Goal: Task Accomplishment & Management: Use online tool/utility

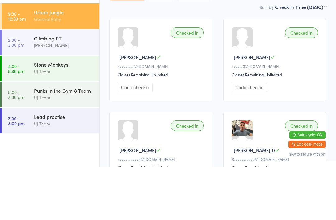
type input "[PERSON_NAME]"
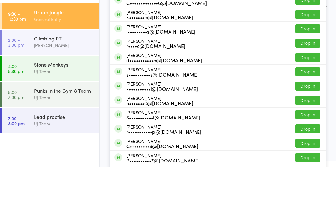
click at [303, 35] on button "Drop in" at bounding box center [308, 39] width 25 height 9
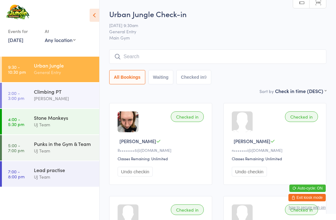
click at [280, 57] on input "search" at bounding box center [217, 57] width 217 height 14
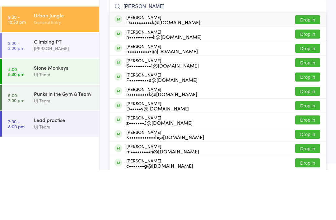
type input "[PERSON_NAME]"
click at [185, 70] on div "D••••••••••k@[DOMAIN_NAME]" at bounding box center [163, 72] width 74 height 5
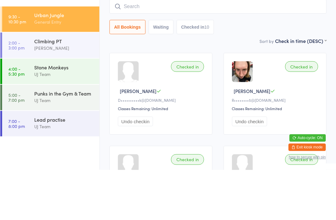
scroll to position [49, 0]
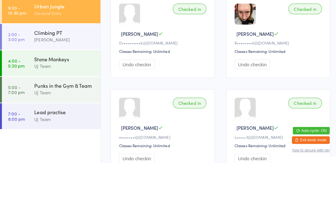
click at [25, 135] on link "5:00 - 7:00 pm Punks in the Gym & Team UJ Team" at bounding box center [51, 148] width 98 height 26
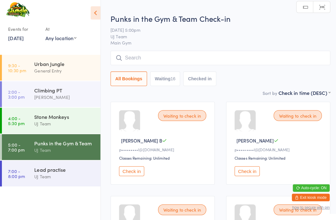
click at [273, 57] on input "search" at bounding box center [217, 60] width 217 height 14
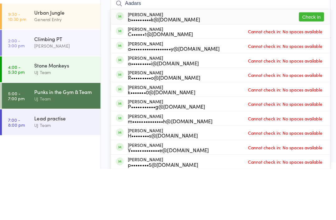
type input "Aadars"
click at [317, 65] on button "Check in" at bounding box center [308, 69] width 25 height 9
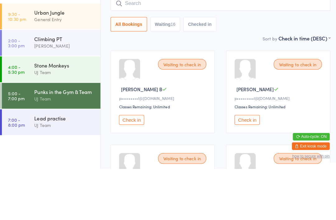
scroll to position [50, 0]
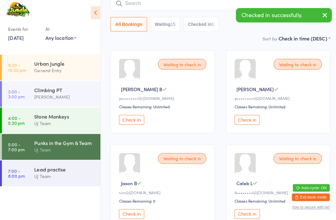
click at [317, 18] on button "button" at bounding box center [322, 18] width 14 height 14
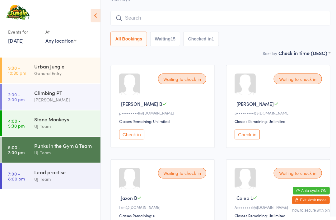
scroll to position [0, 0]
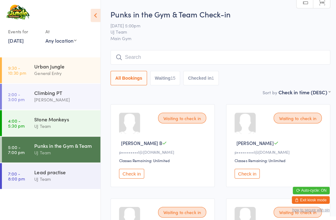
click at [81, 123] on div "UJ Team" at bounding box center [64, 124] width 60 height 7
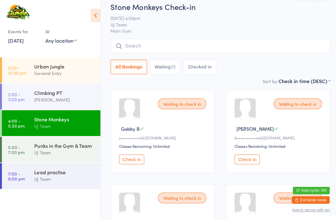
scroll to position [13, 0]
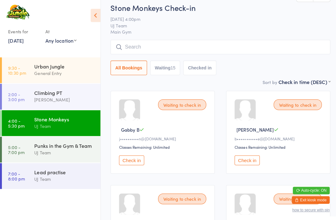
click at [133, 164] on button "Check in" at bounding box center [130, 159] width 25 height 10
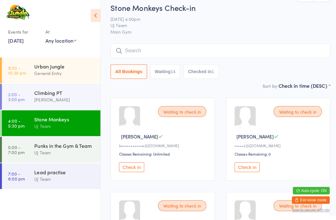
scroll to position [4, 0]
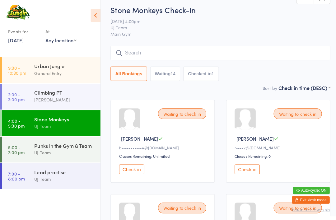
click at [224, 51] on input "search" at bounding box center [217, 52] width 217 height 14
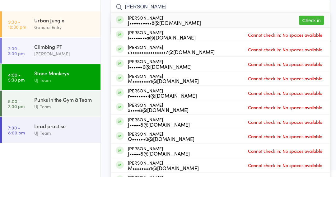
type input "[PERSON_NAME]"
click at [314, 61] on button "Check in" at bounding box center [308, 65] width 25 height 9
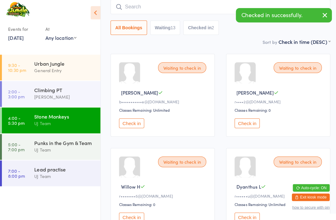
click at [147, 10] on input "search" at bounding box center [217, 9] width 217 height 14
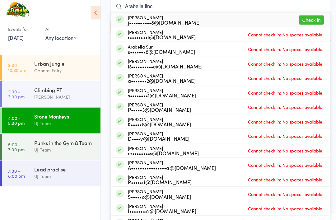
type input "Arabella linc"
click at [312, 22] on button "Check in" at bounding box center [308, 22] width 25 height 9
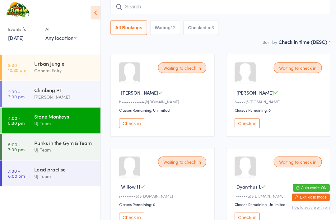
click at [75, 147] on div "UJ Team" at bounding box center [64, 150] width 60 height 7
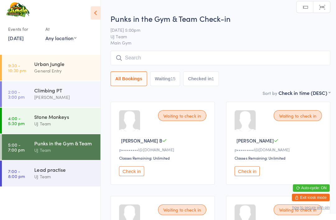
click at [70, 115] on div "Stone Monkeys" at bounding box center [64, 117] width 60 height 7
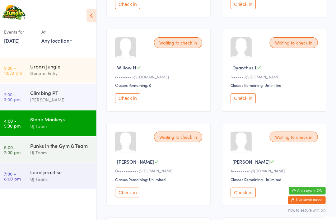
scroll to position [168, 0]
click at [241, 195] on button "Check in" at bounding box center [244, 190] width 25 height 10
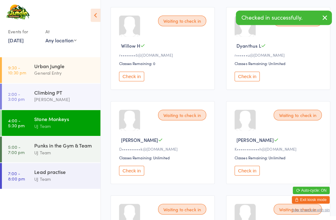
click at [323, 18] on icon "button" at bounding box center [321, 18] width 7 height 8
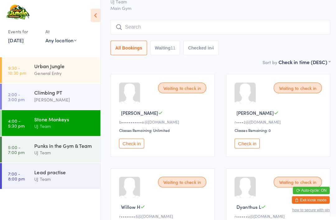
scroll to position [0, 0]
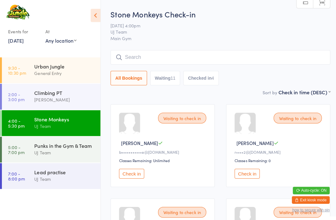
click at [307, 57] on input "search" at bounding box center [217, 57] width 217 height 14
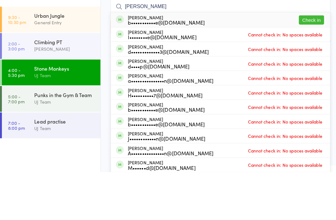
type input "[PERSON_NAME]"
click at [311, 65] on button "Check in" at bounding box center [308, 69] width 25 height 9
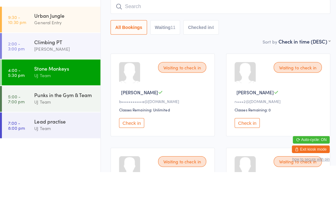
scroll to position [47, 0]
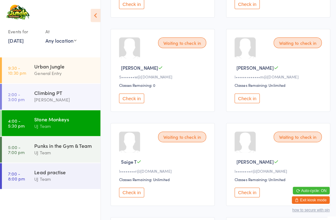
click at [137, 102] on button "Check in" at bounding box center [130, 98] width 25 height 10
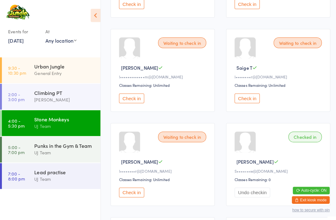
click at [136, 195] on button "Check in" at bounding box center [130, 191] width 25 height 10
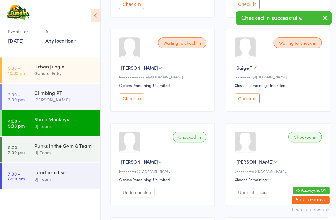
click at [249, 102] on button "Check in" at bounding box center [244, 98] width 25 height 10
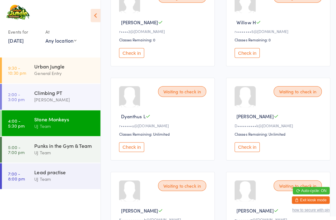
click at [138, 146] on button "Check in" at bounding box center [130, 146] width 25 height 10
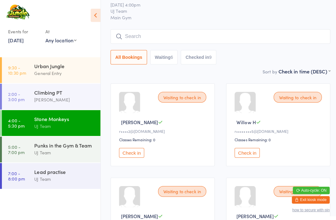
scroll to position [0, 0]
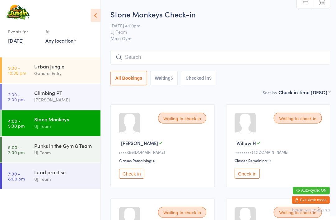
click at [31, 69] on link "9:30 - 10:30 pm Urban Jungle General Entry" at bounding box center [51, 70] width 98 height 26
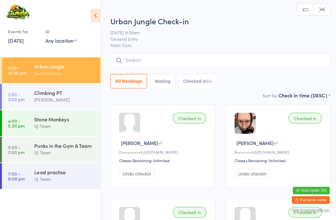
click at [131, 58] on input "search" at bounding box center [217, 60] width 217 height 14
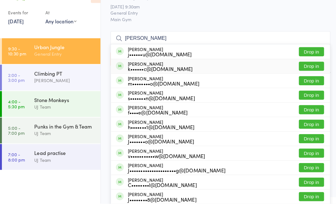
type input "[PERSON_NAME]"
click at [130, 84] on div "k••••••c@[DOMAIN_NAME]" at bounding box center [158, 86] width 64 height 5
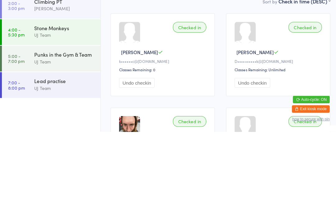
click at [92, 147] on div "UJ Team" at bounding box center [64, 150] width 60 height 7
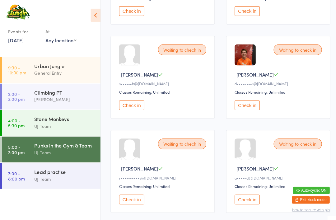
click at [248, 109] on button "Check in" at bounding box center [244, 104] width 25 height 10
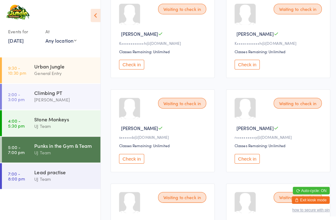
scroll to position [480, 0]
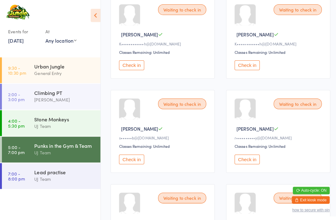
click at [62, 78] on div "Urban Jungle General Entry" at bounding box center [66, 69] width 65 height 25
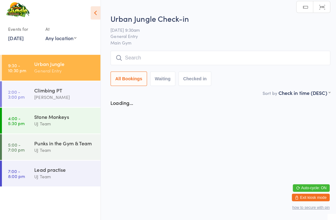
click at [209, 64] on input "search" at bounding box center [217, 60] width 217 height 14
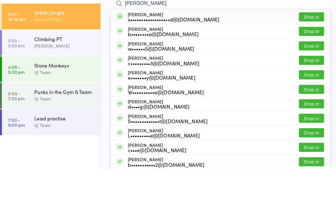
type input "[PERSON_NAME]"
click at [308, 65] on button "Drop in" at bounding box center [308, 69] width 25 height 9
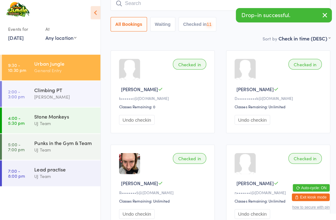
click at [160, 11] on input "search" at bounding box center [217, 6] width 217 height 14
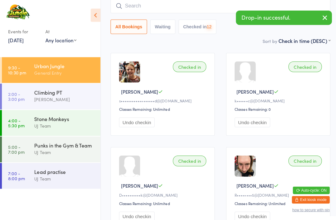
scroll to position [50, 0]
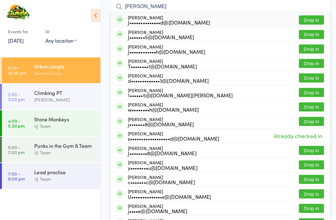
type input "[PERSON_NAME]"
click at [313, 20] on button "Drop in" at bounding box center [308, 19] width 25 height 9
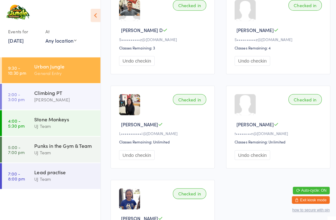
scroll to position [484, 0]
click at [63, 146] on div "Punks in the Gym & Team" at bounding box center [64, 144] width 60 height 7
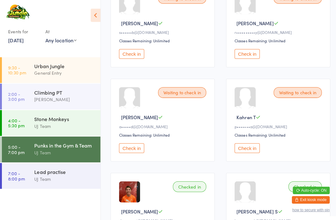
click at [131, 151] on button "Check in" at bounding box center [130, 147] width 25 height 10
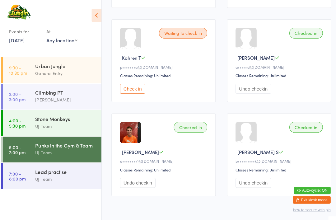
scroll to position [664, 0]
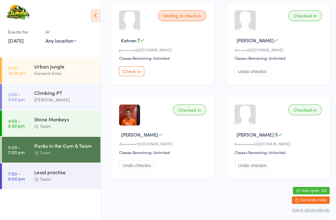
click at [24, 175] on time "7:00 - 8:00 pm" at bounding box center [16, 174] width 17 height 10
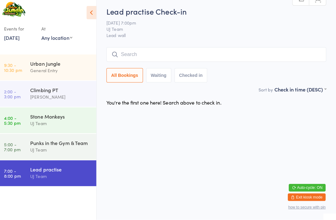
click at [28, 64] on link "9:30 - 10:30 pm Urban Jungle General Entry" at bounding box center [51, 70] width 98 height 26
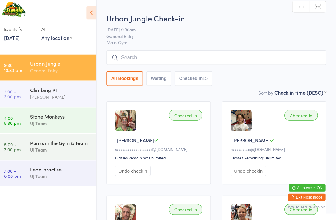
click at [41, 136] on div "Punks in the Gym & Team UJ Team" at bounding box center [66, 147] width 65 height 25
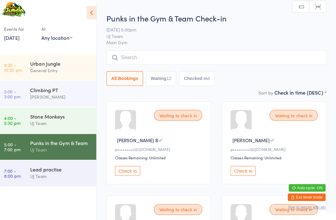
click at [129, 172] on button "Check in" at bounding box center [130, 172] width 25 height 10
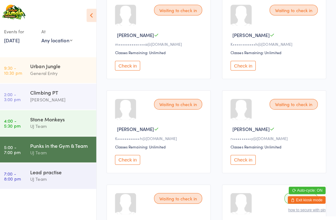
scroll to position [387, 0]
click at [123, 163] on button "Check in" at bounding box center [130, 158] width 25 height 10
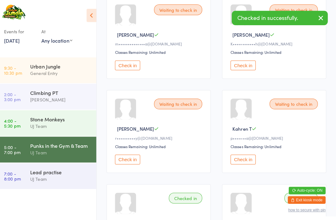
click at [239, 69] on button "Check in" at bounding box center [244, 65] width 25 height 10
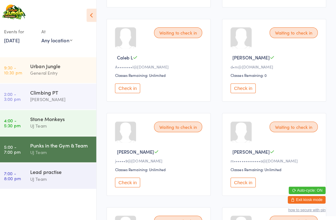
click at [245, 92] on button "Check in" at bounding box center [244, 88] width 25 height 10
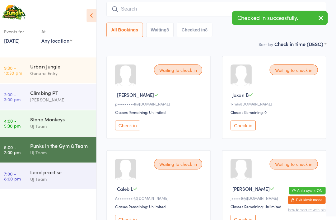
scroll to position [41, 0]
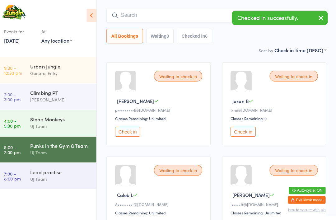
click at [247, 135] on button "Check in" at bounding box center [244, 131] width 25 height 10
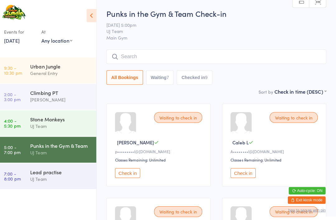
scroll to position [0, 0]
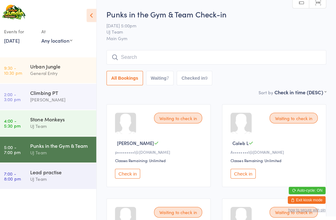
click at [171, 59] on input "search" at bounding box center [217, 57] width 217 height 14
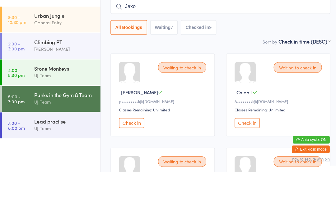
type input "Jaxon"
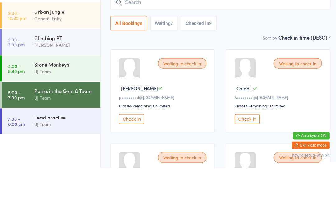
scroll to position [54, 0]
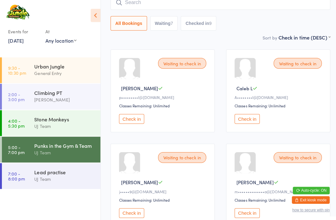
click at [197, 21] on button "Checked in 9" at bounding box center [196, 23] width 35 height 14
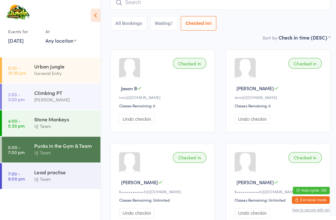
click at [137, 25] on button "All Bookings" at bounding box center [127, 23] width 36 height 14
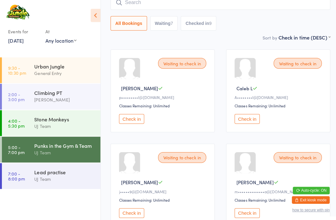
click at [25, 121] on link "4:00 - 5:30 pm Stone Monkeys UJ Team" at bounding box center [51, 122] width 98 height 26
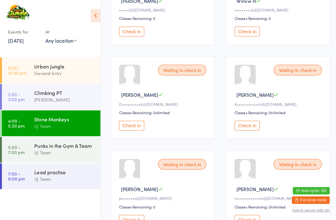
scroll to position [153, 0]
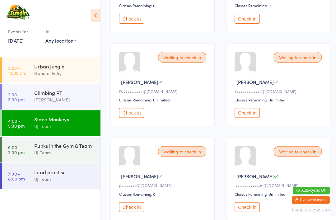
click at [238, 117] on button "Check in" at bounding box center [244, 112] width 25 height 10
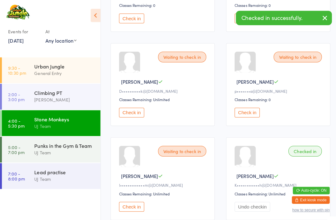
click at [22, 153] on time "5:00 - 7:00 pm" at bounding box center [16, 148] width 16 height 10
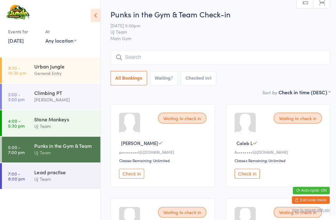
click at [231, 59] on input "search" at bounding box center [217, 57] width 217 height 14
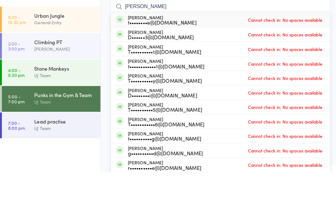
type input "[PERSON_NAME]"
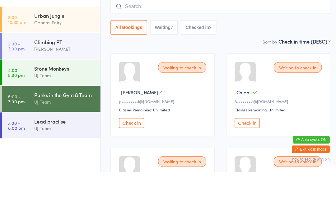
scroll to position [47, 0]
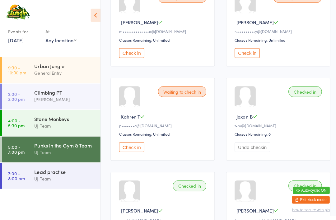
click at [246, 57] on button "Check in" at bounding box center [244, 53] width 25 height 10
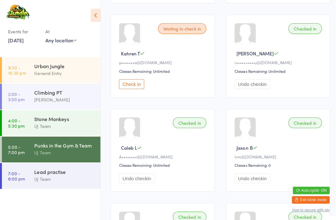
scroll to position [276, 0]
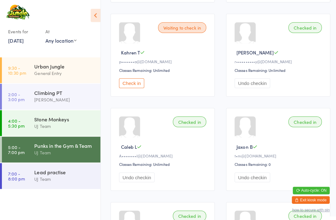
click at [136, 87] on button "Check in" at bounding box center [130, 83] width 25 height 10
click at [53, 81] on div "Urban Jungle General Entry" at bounding box center [66, 69] width 65 height 25
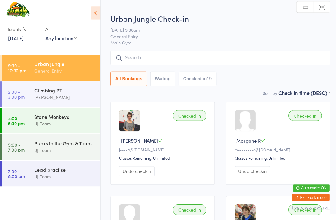
click at [41, 73] on div "General Entry" at bounding box center [64, 72] width 60 height 7
click at [40, 69] on div "General Entry" at bounding box center [64, 72] width 60 height 7
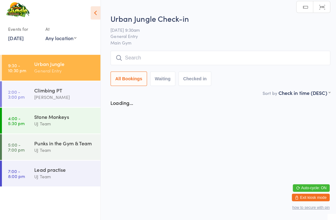
click at [150, 58] on input "search" at bounding box center [217, 60] width 217 height 14
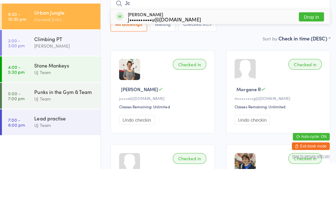
type input "Jc"
click at [304, 65] on button "Drop in" at bounding box center [308, 69] width 25 height 9
